Goal: Go to known website: Go to known website

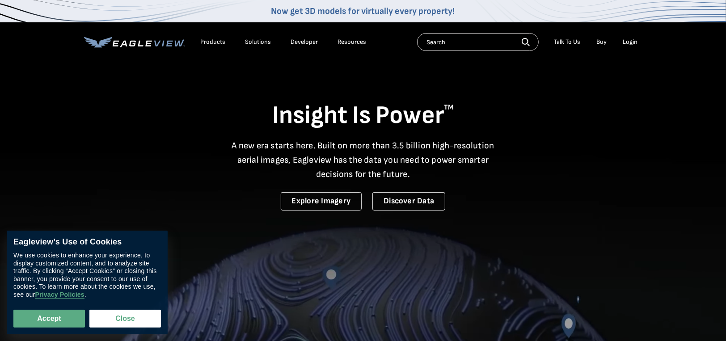
click at [629, 43] on div "Login" at bounding box center [630, 42] width 15 height 8
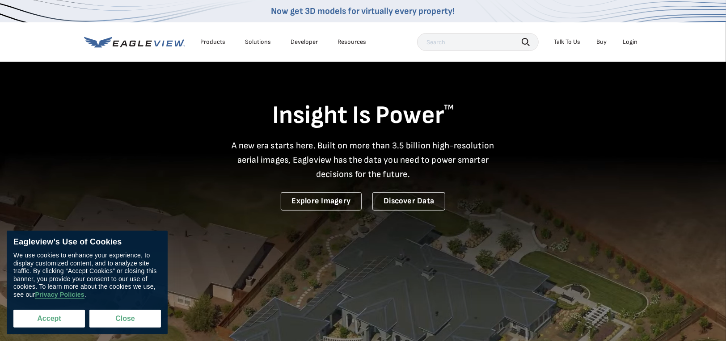
click at [68, 318] on button "Accept" at bounding box center [49, 319] width 72 height 18
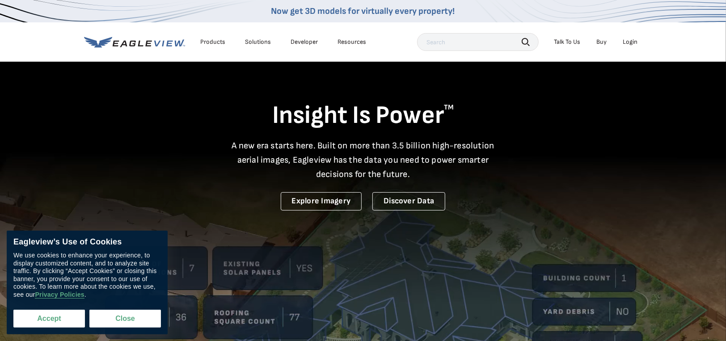
checkbox input "true"
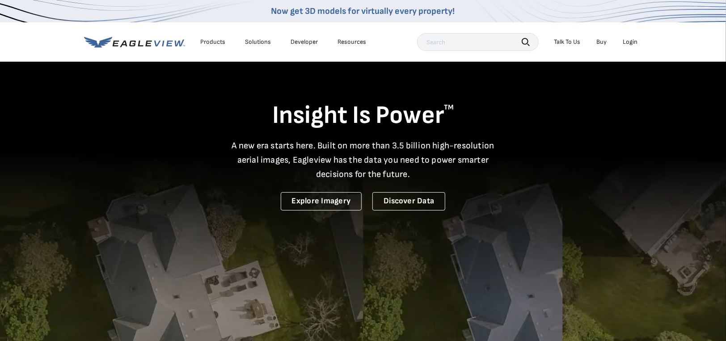
click at [630, 41] on div "Login" at bounding box center [630, 42] width 15 height 8
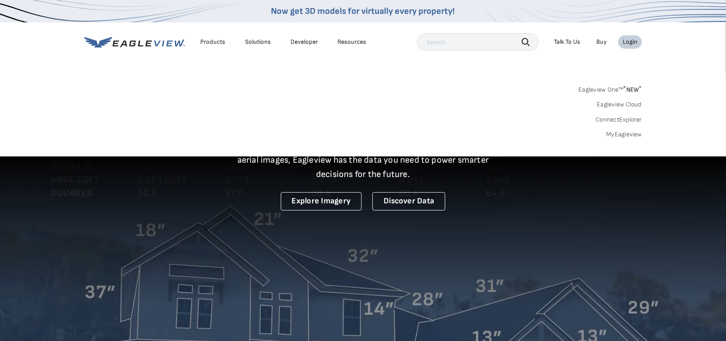
click at [631, 134] on link "MyEagleview" at bounding box center [624, 135] width 36 height 8
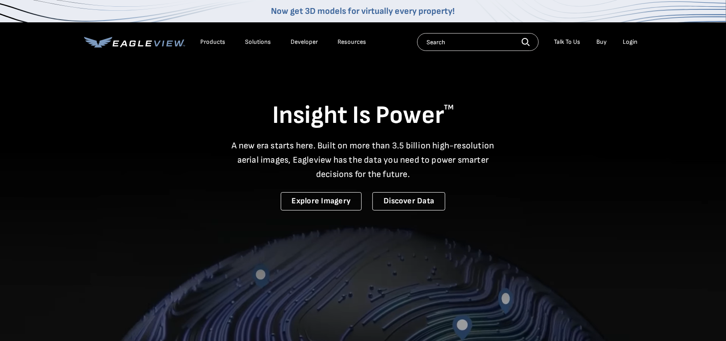
click at [629, 42] on div "Login" at bounding box center [630, 42] width 15 height 8
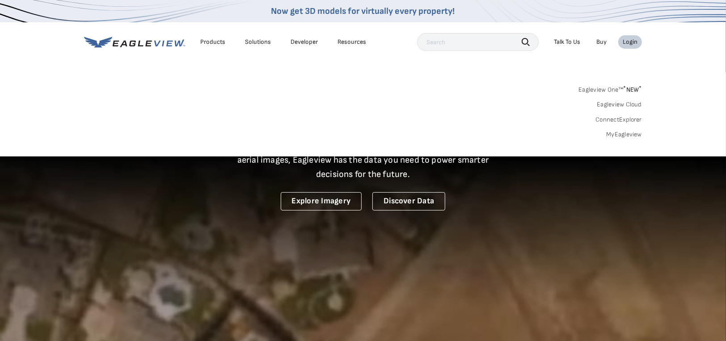
click at [626, 118] on link "ConnectExplorer" at bounding box center [619, 120] width 47 height 8
